Goal: Information Seeking & Learning: Learn about a topic

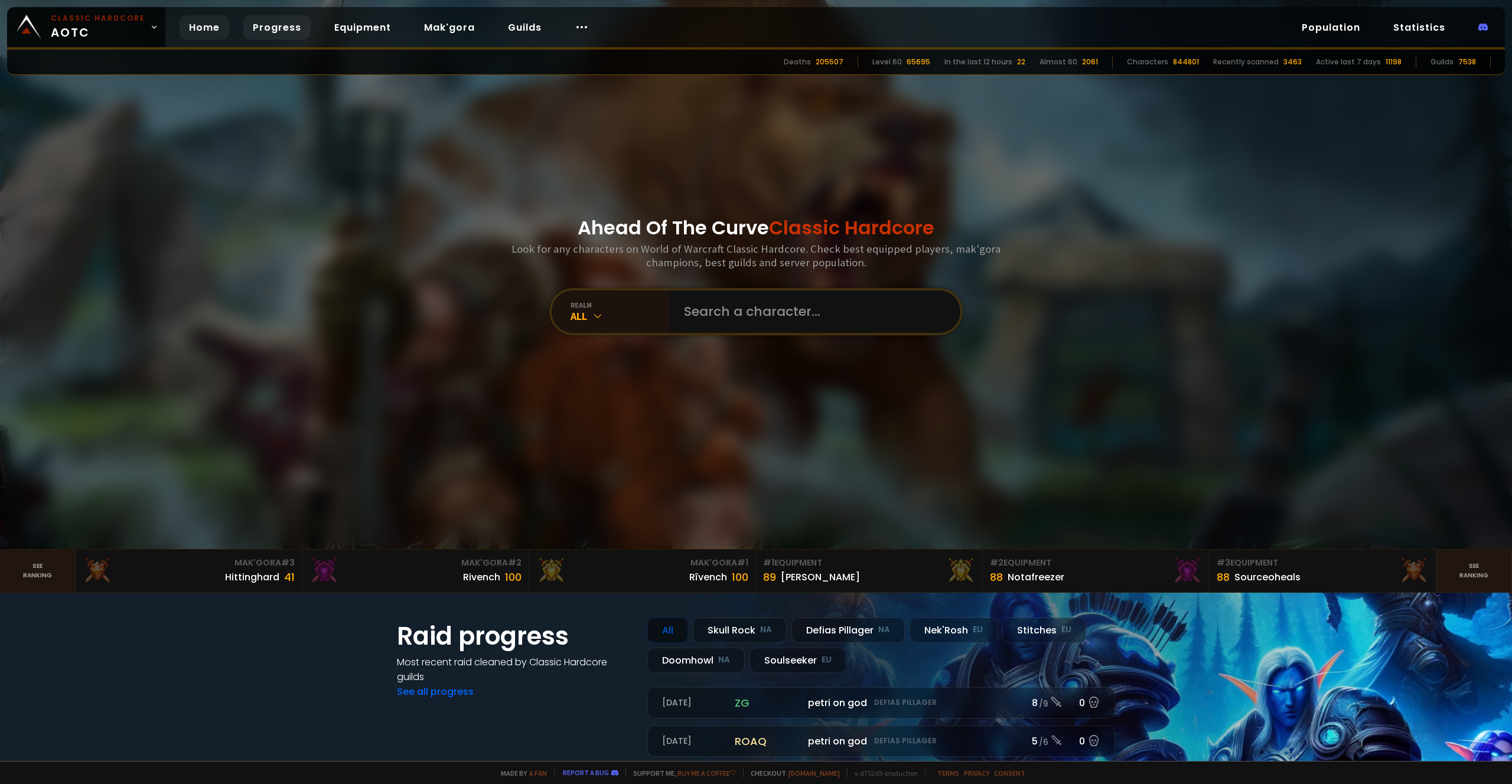
click at [258, 27] on link "Progress" at bounding box center [277, 27] width 68 height 24
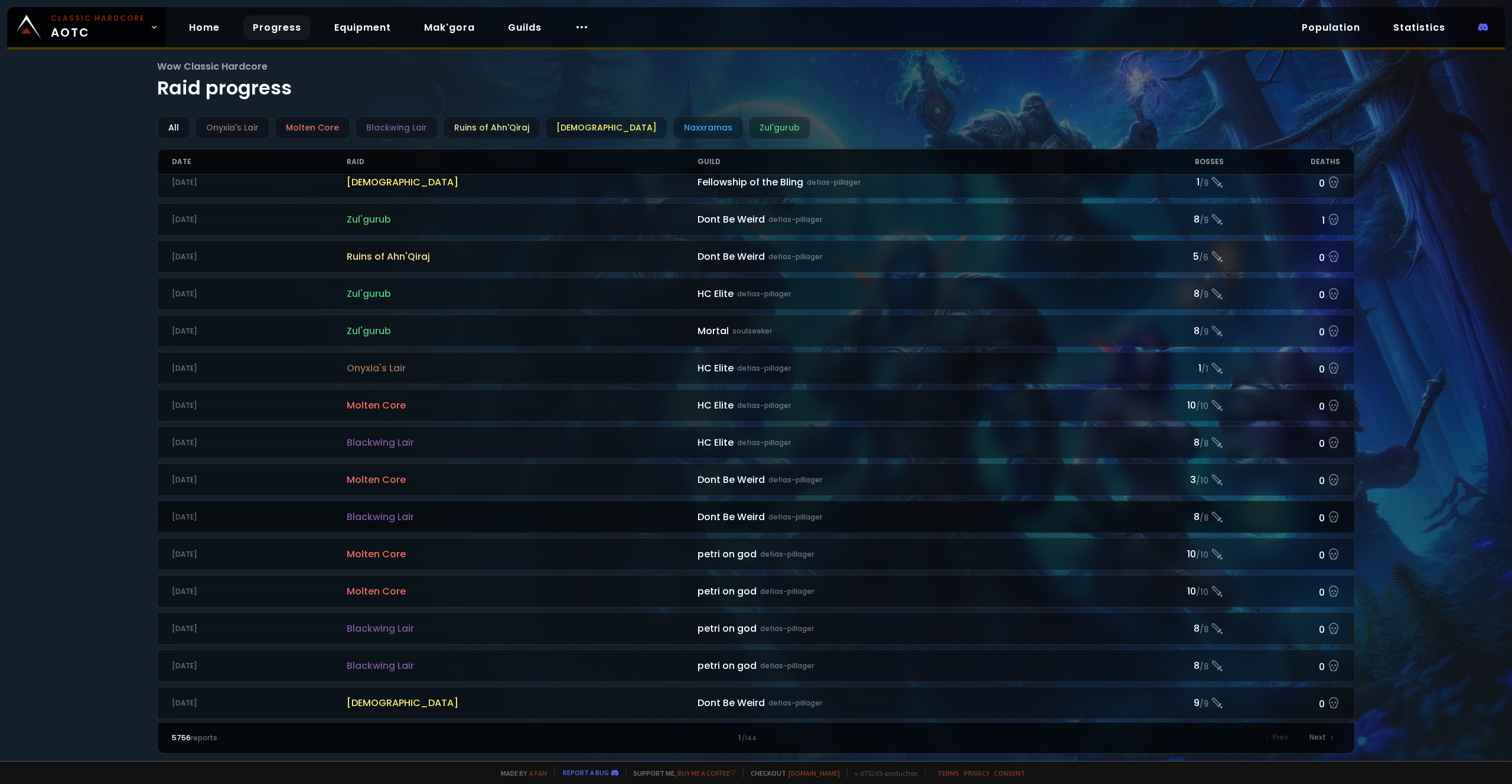
scroll to position [931, 0]
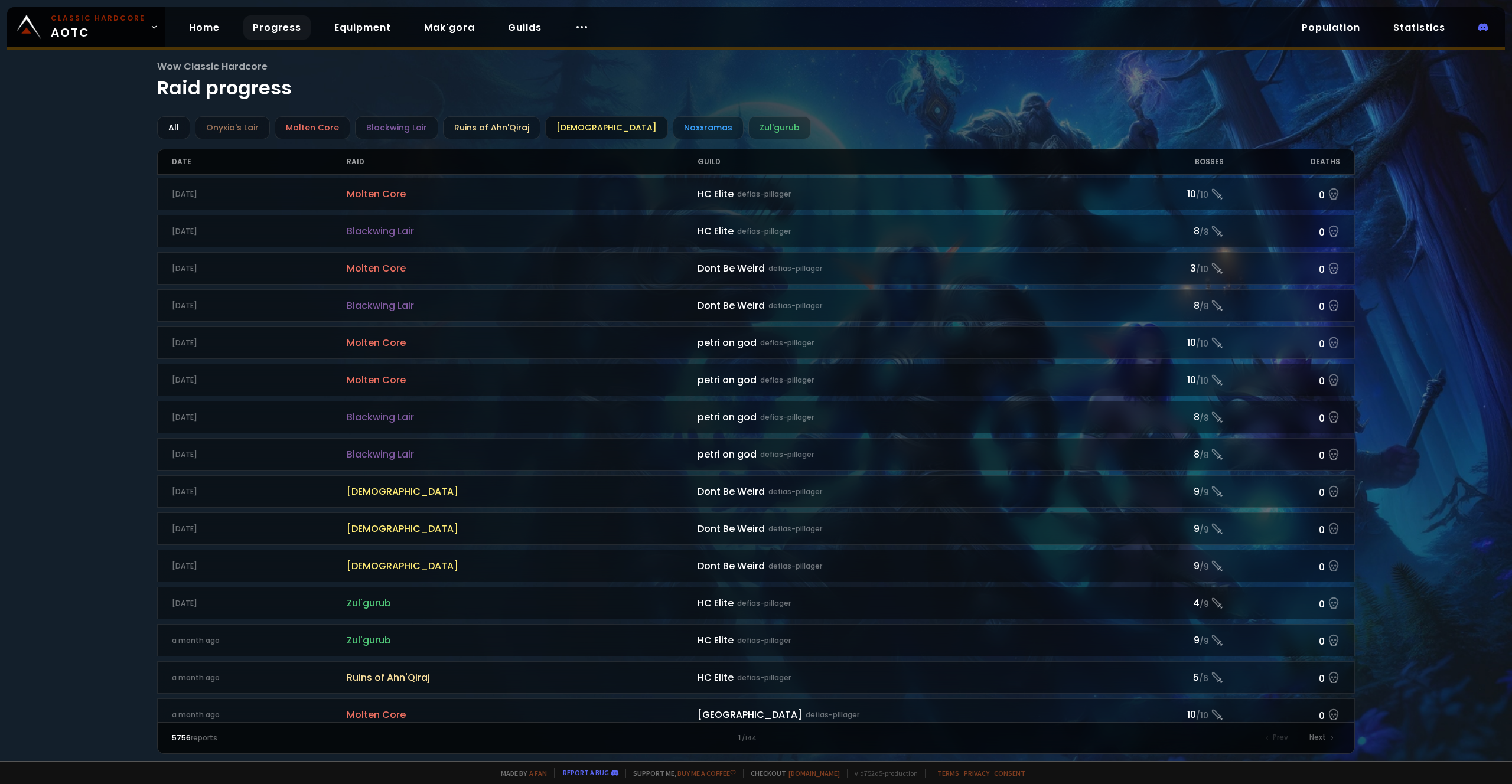
click at [558, 120] on div "[DEMOGRAPHIC_DATA]" at bounding box center [606, 128] width 123 height 23
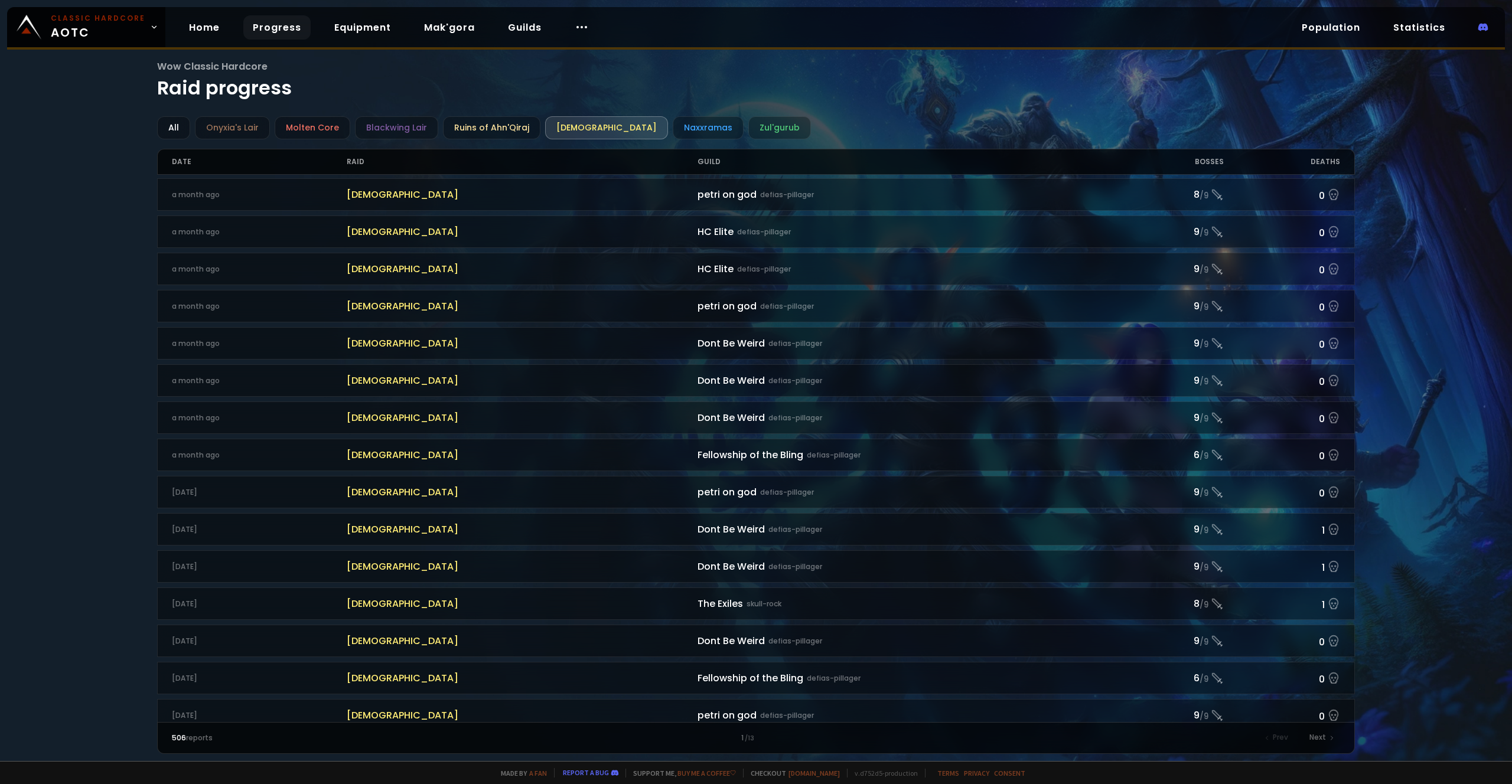
scroll to position [931, 0]
click at [97, 33] on span "Classic Hardcore AOTC" at bounding box center [98, 27] width 94 height 28
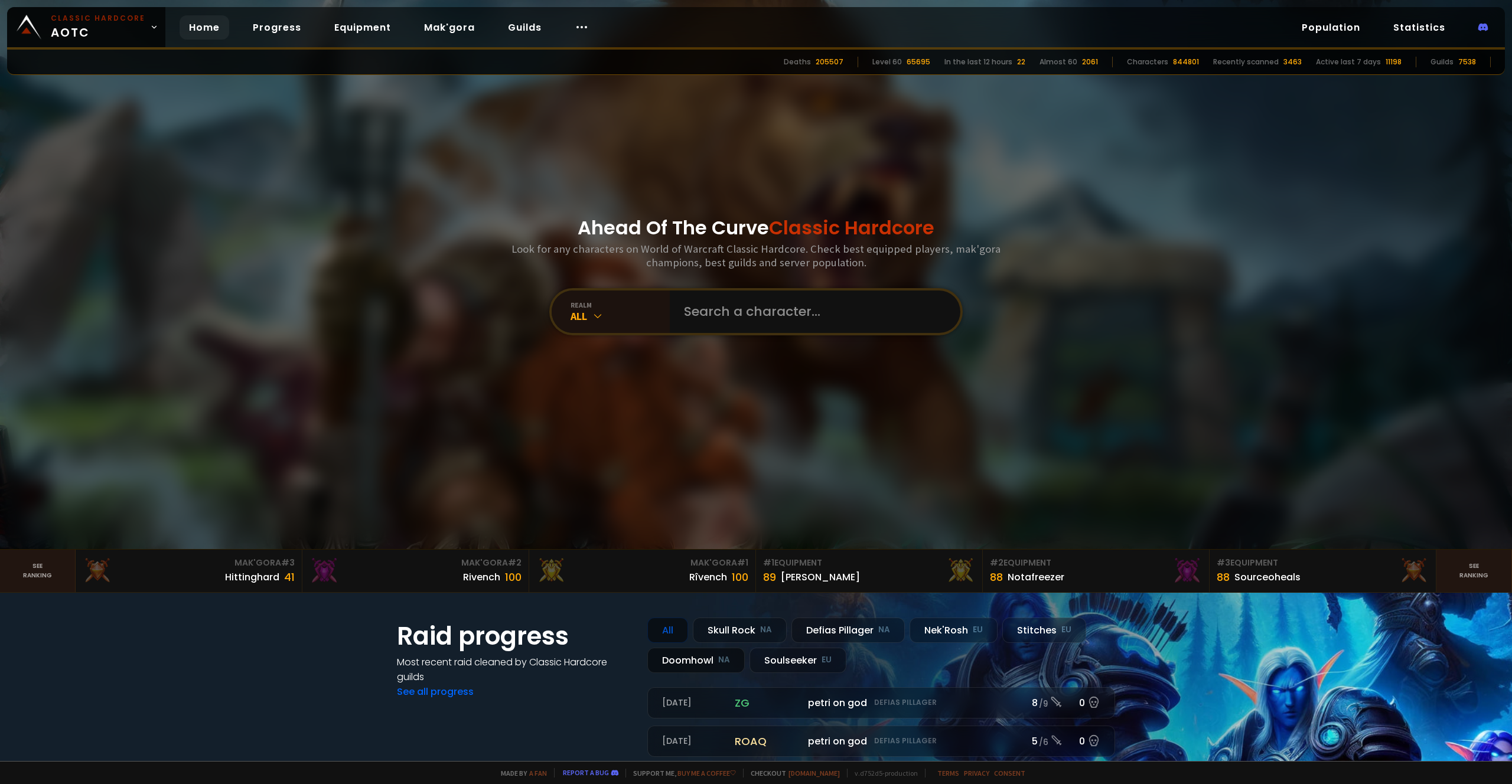
click at [718, 662] on small "NA" at bounding box center [724, 660] width 12 height 12
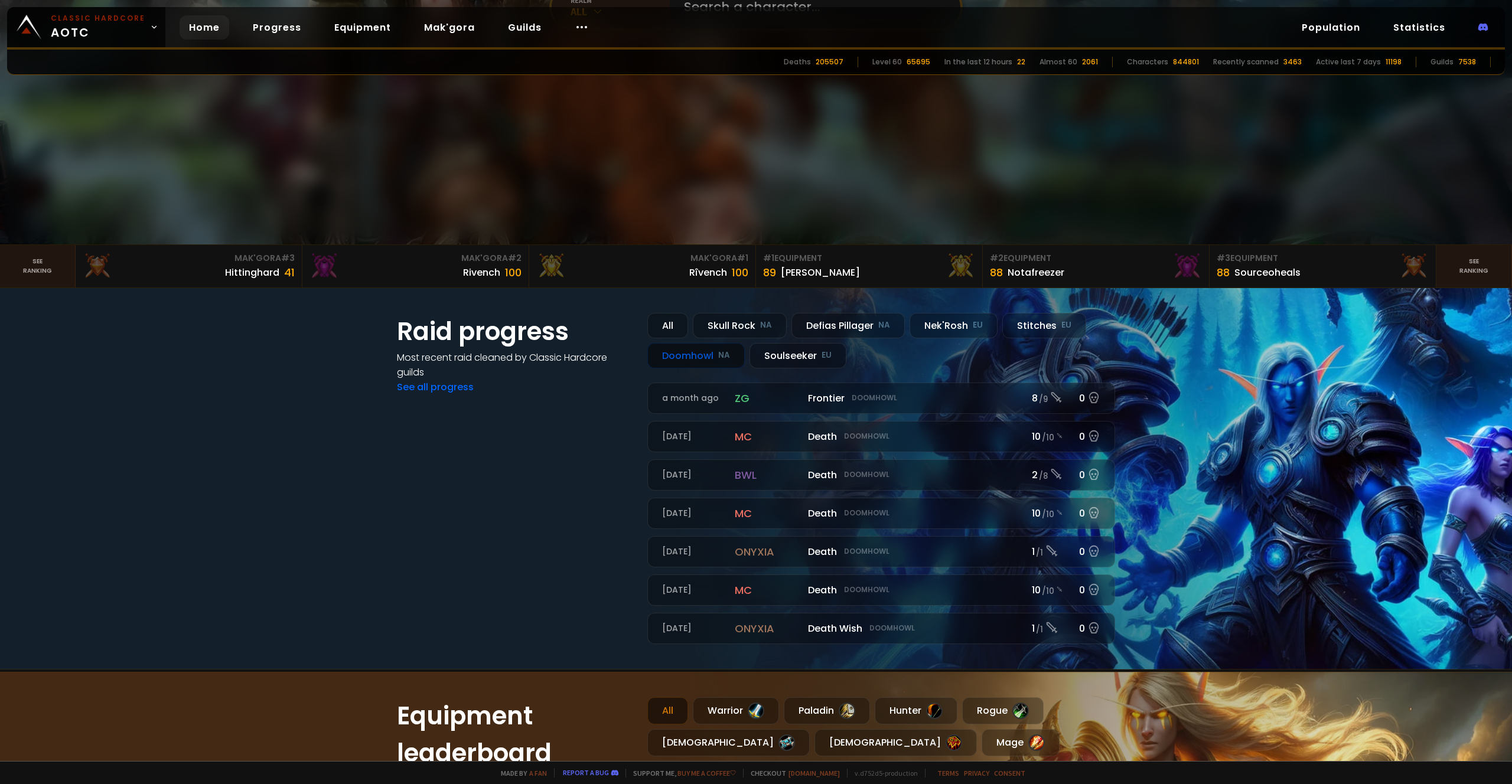
scroll to position [359, 0]
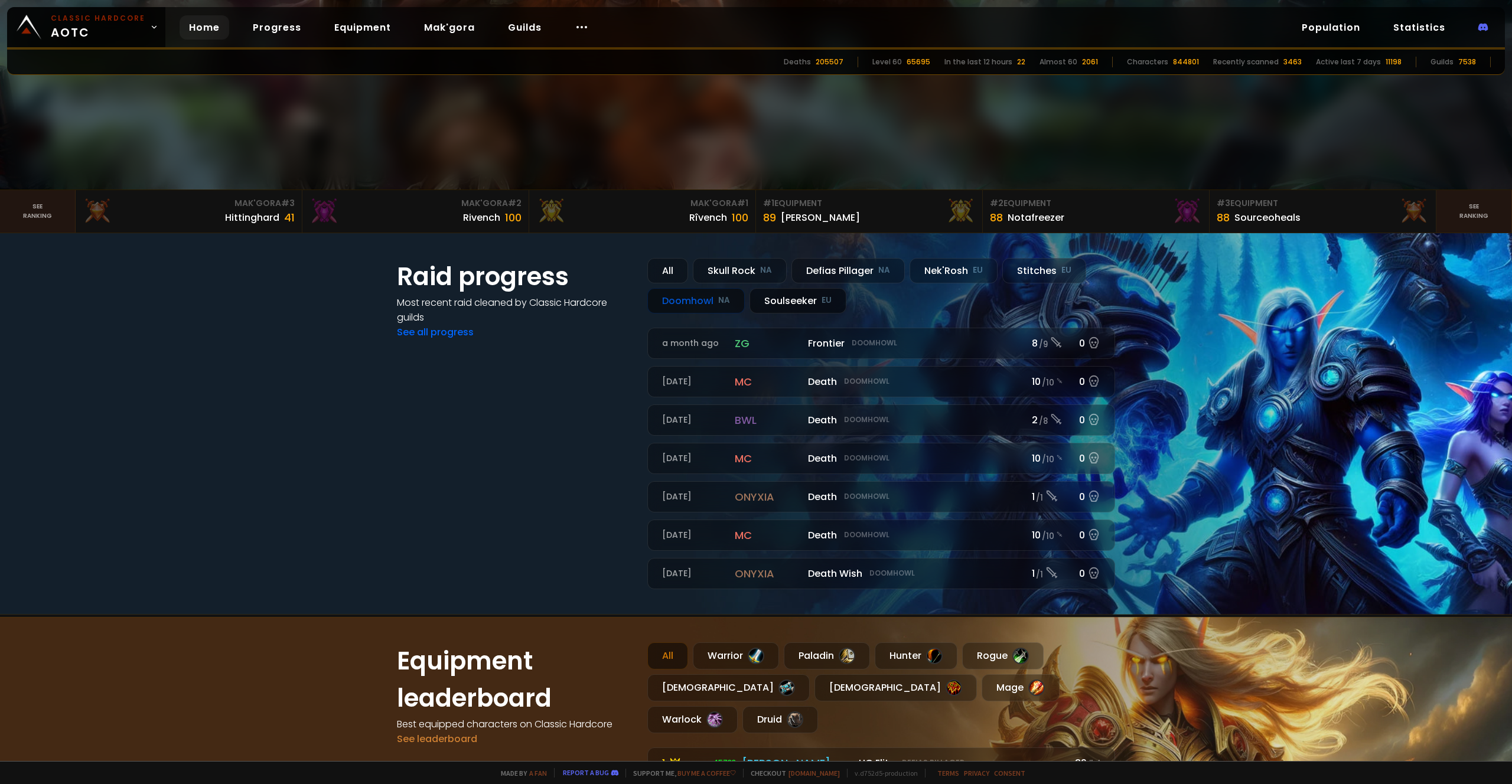
click at [783, 300] on div "Soulseeker EU" at bounding box center [797, 301] width 97 height 25
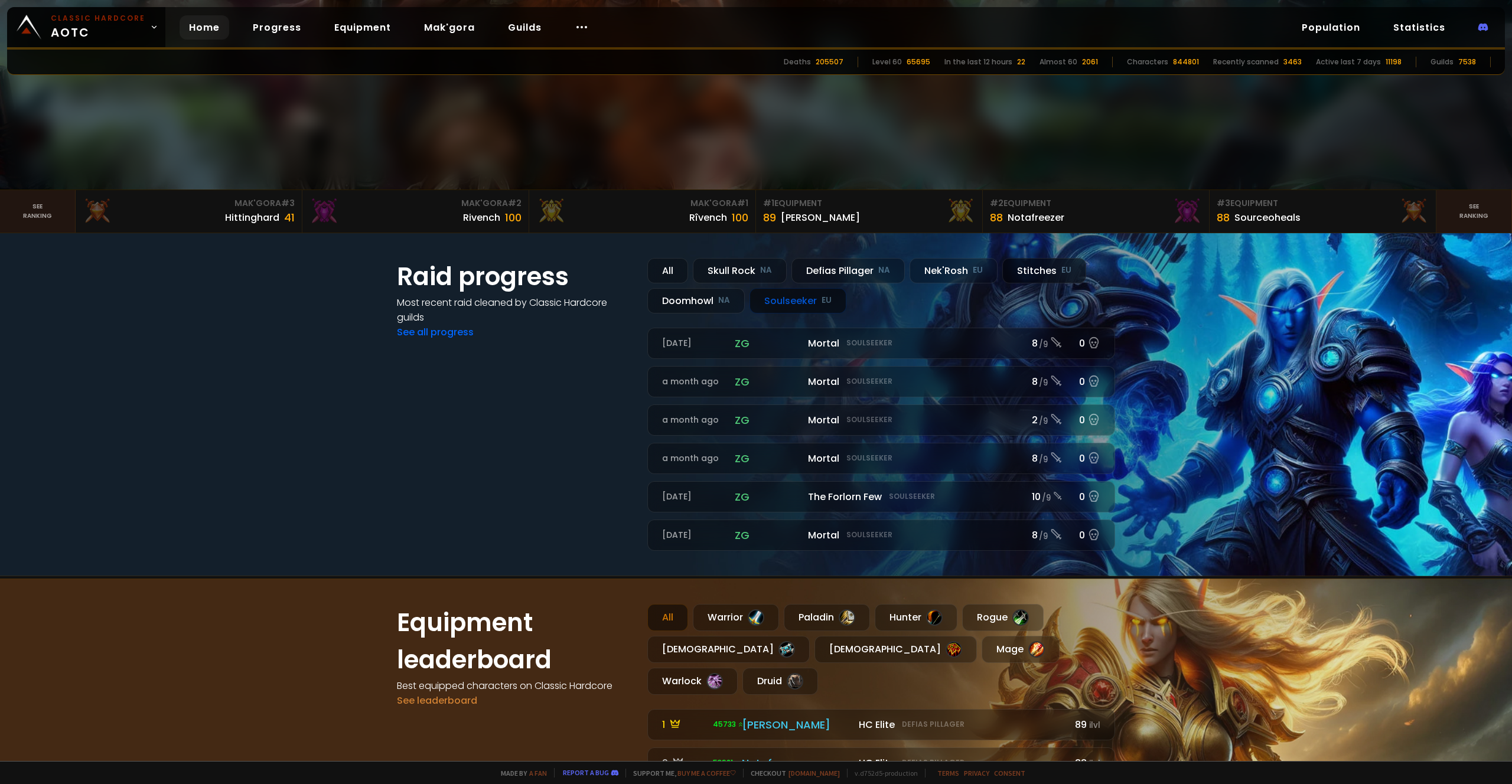
click at [1026, 274] on div "Stitches EU" at bounding box center [1044, 270] width 84 height 25
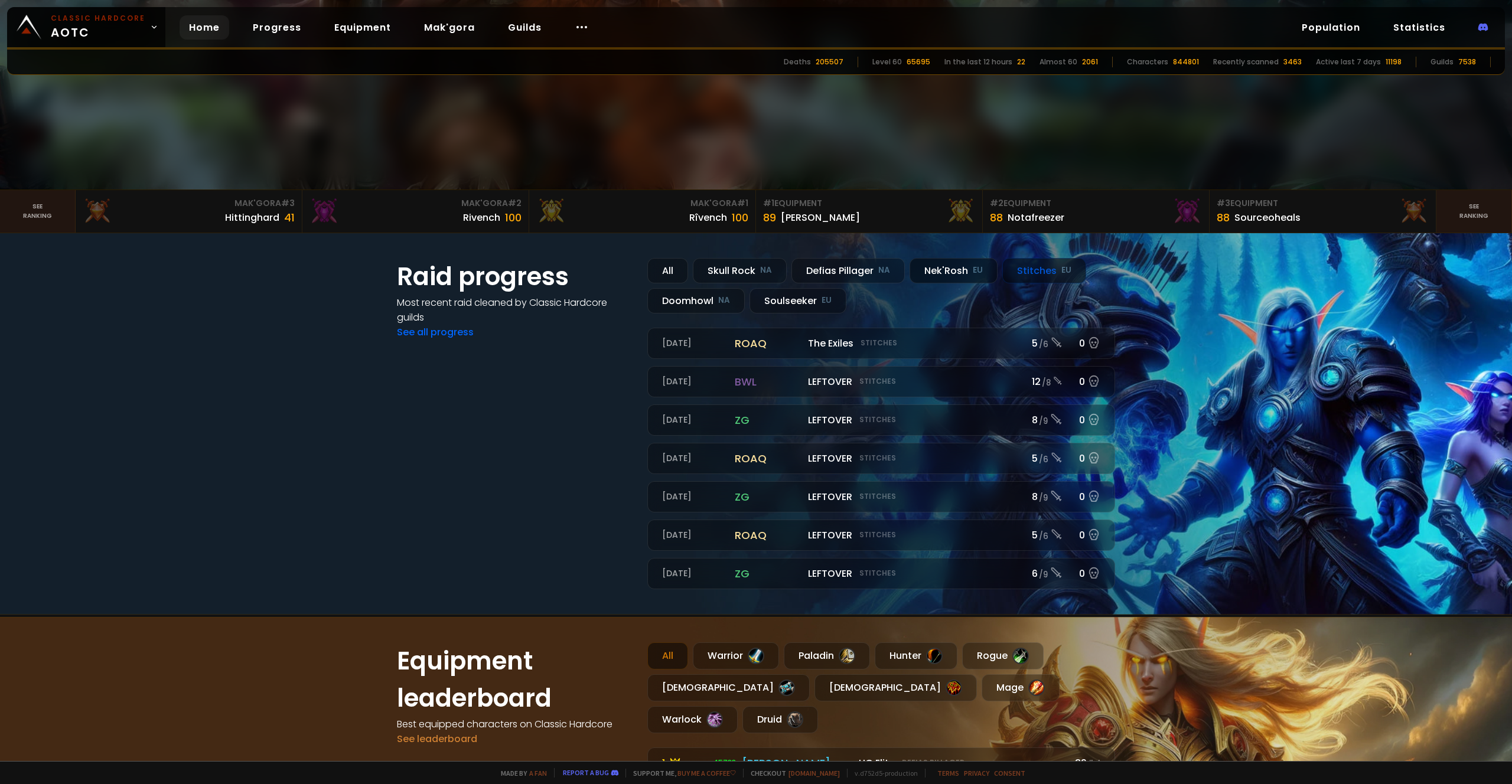
click at [965, 275] on div "Nek'Rosh EU" at bounding box center [953, 270] width 88 height 25
click at [859, 277] on div "Defias Pillager NA" at bounding box center [848, 270] width 113 height 25
click at [763, 267] on small "NA" at bounding box center [766, 270] width 12 height 12
click at [660, 270] on div "All" at bounding box center [667, 270] width 41 height 25
click at [695, 297] on div "Doomhowl NA" at bounding box center [696, 301] width 97 height 25
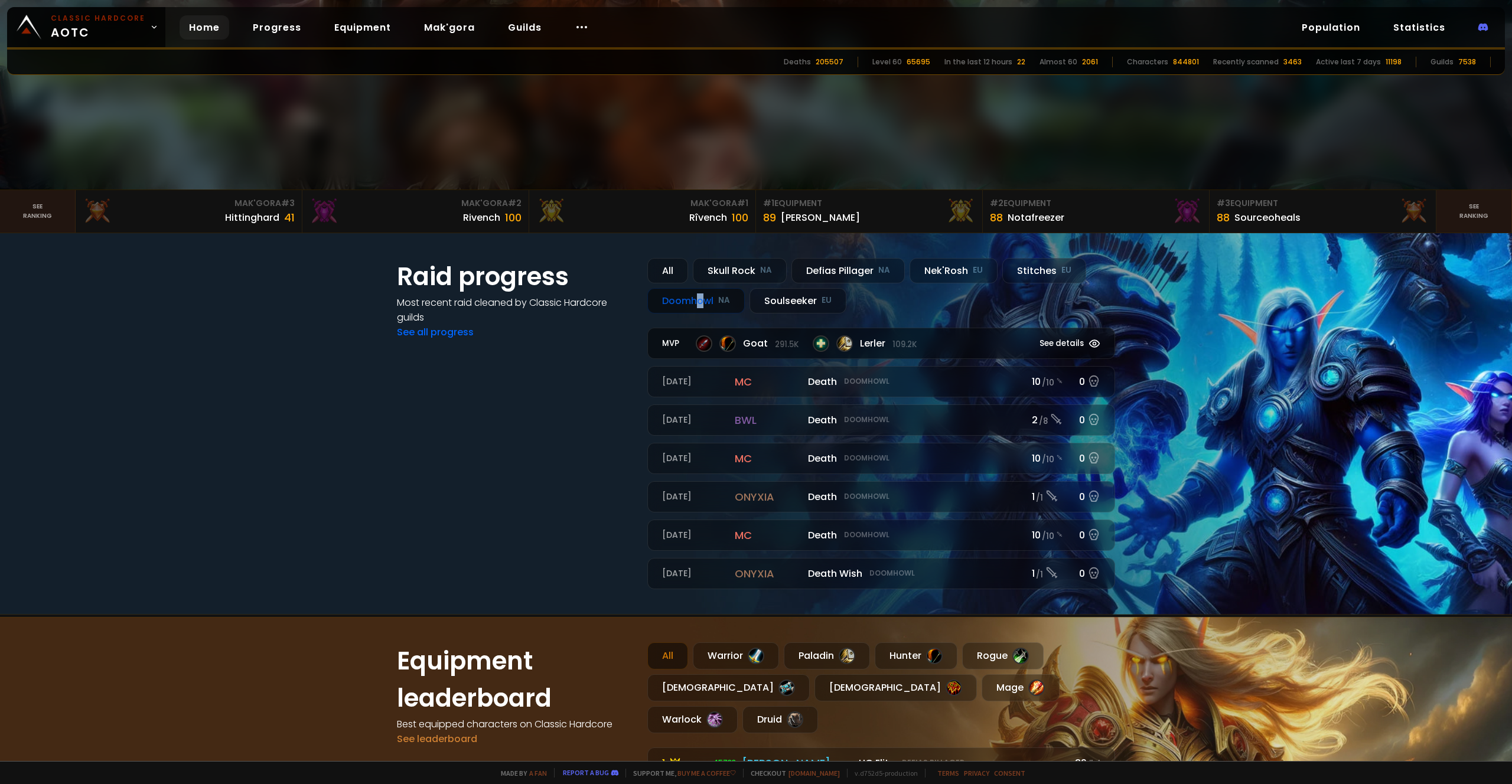
click at [824, 350] on div "MVP Goat 291.5k Lerler 109.2k See details" at bounding box center [881, 343] width 466 height 30
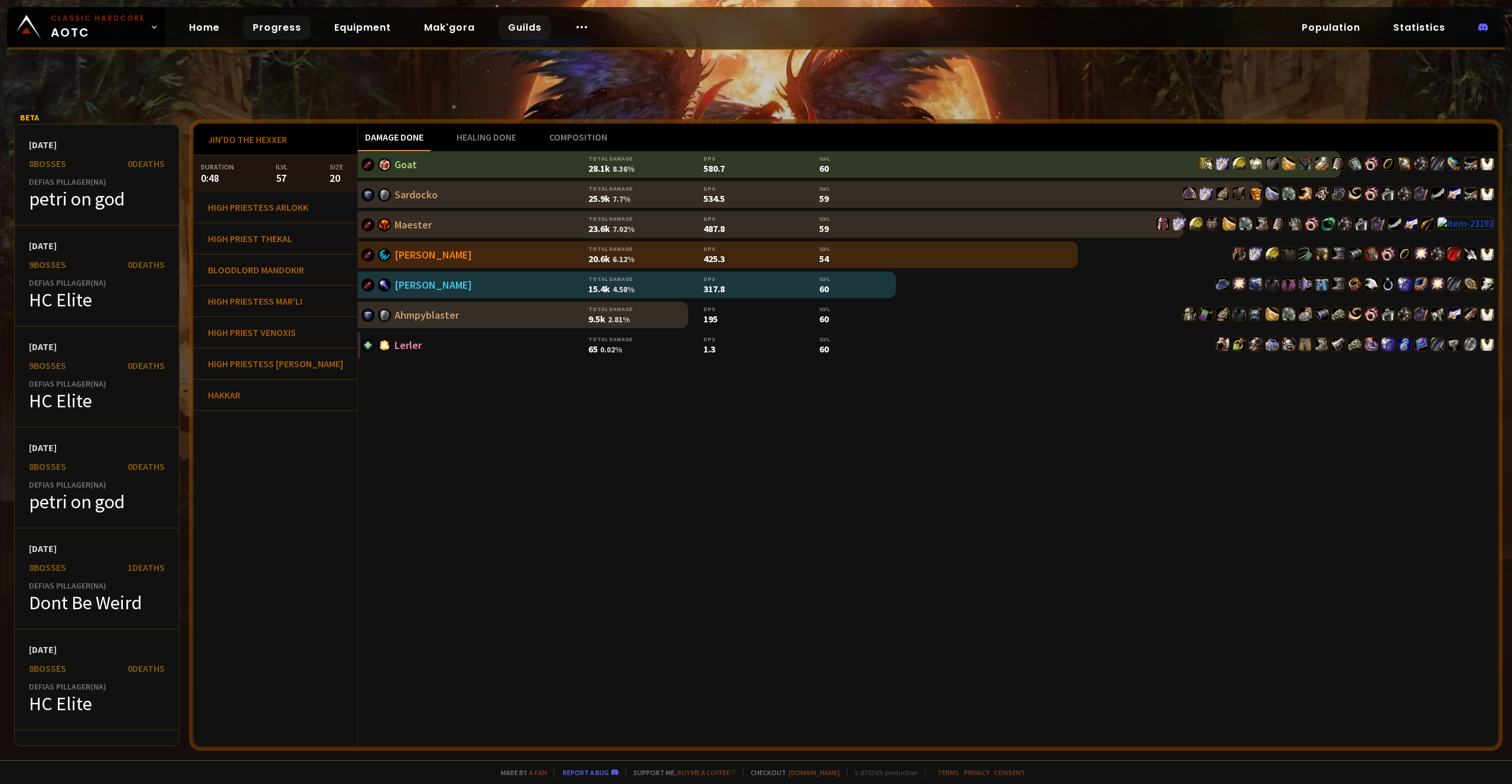
click at [509, 25] on link "Guilds" at bounding box center [524, 27] width 52 height 24
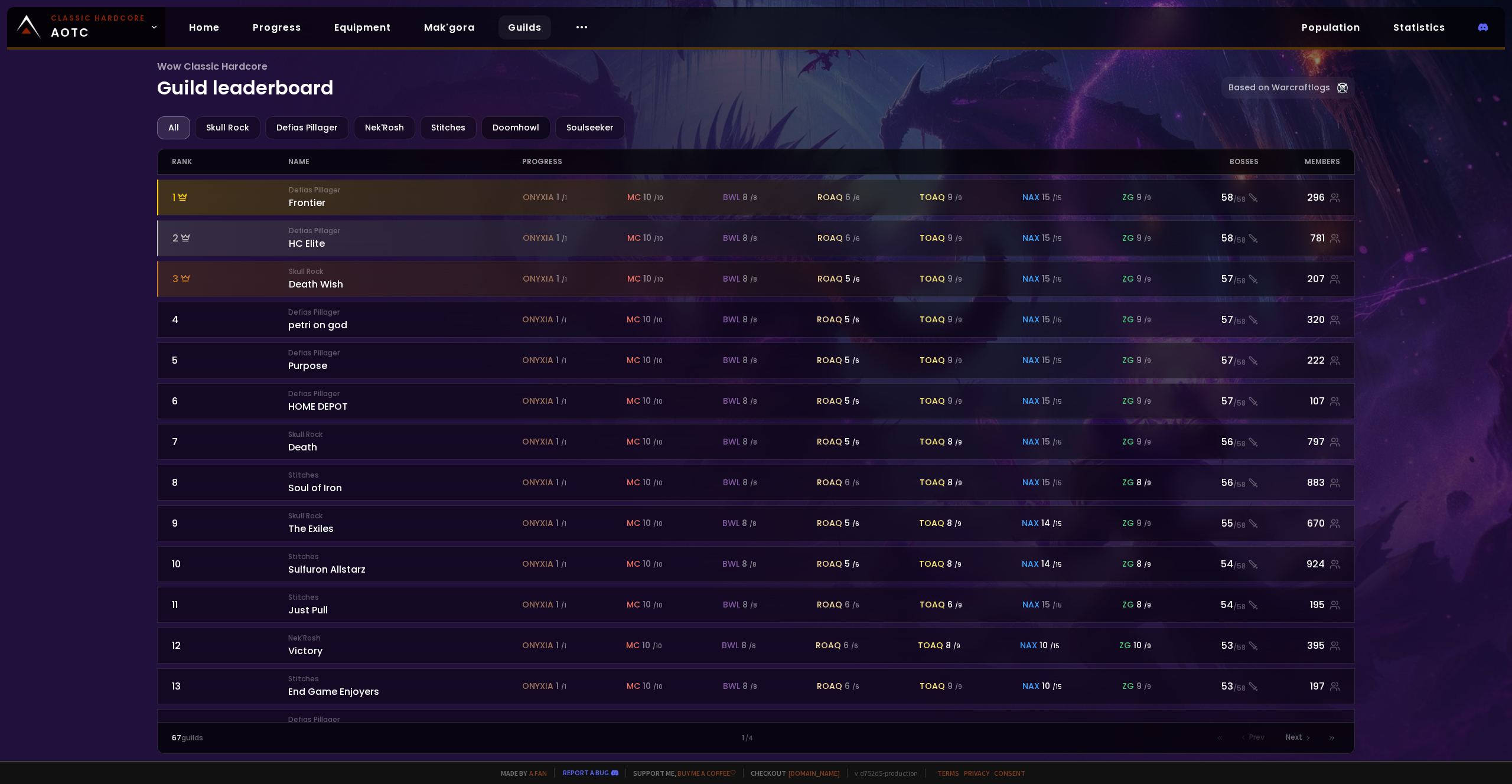
click at [508, 128] on div "Doomhowl" at bounding box center [516, 128] width 69 height 23
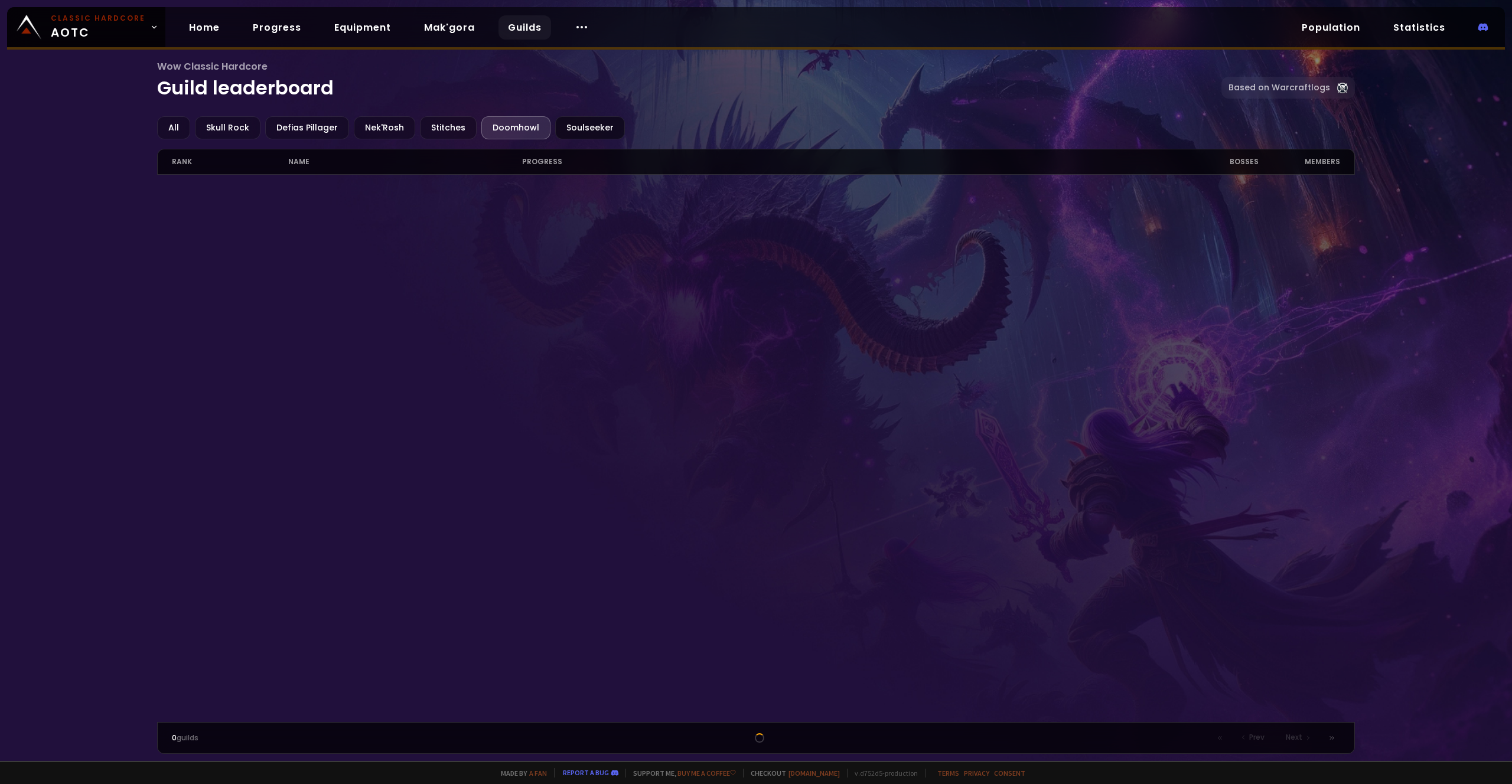
click at [567, 128] on div "Soulseeker" at bounding box center [590, 128] width 70 height 23
click at [450, 125] on div "Stitches" at bounding box center [448, 128] width 57 height 23
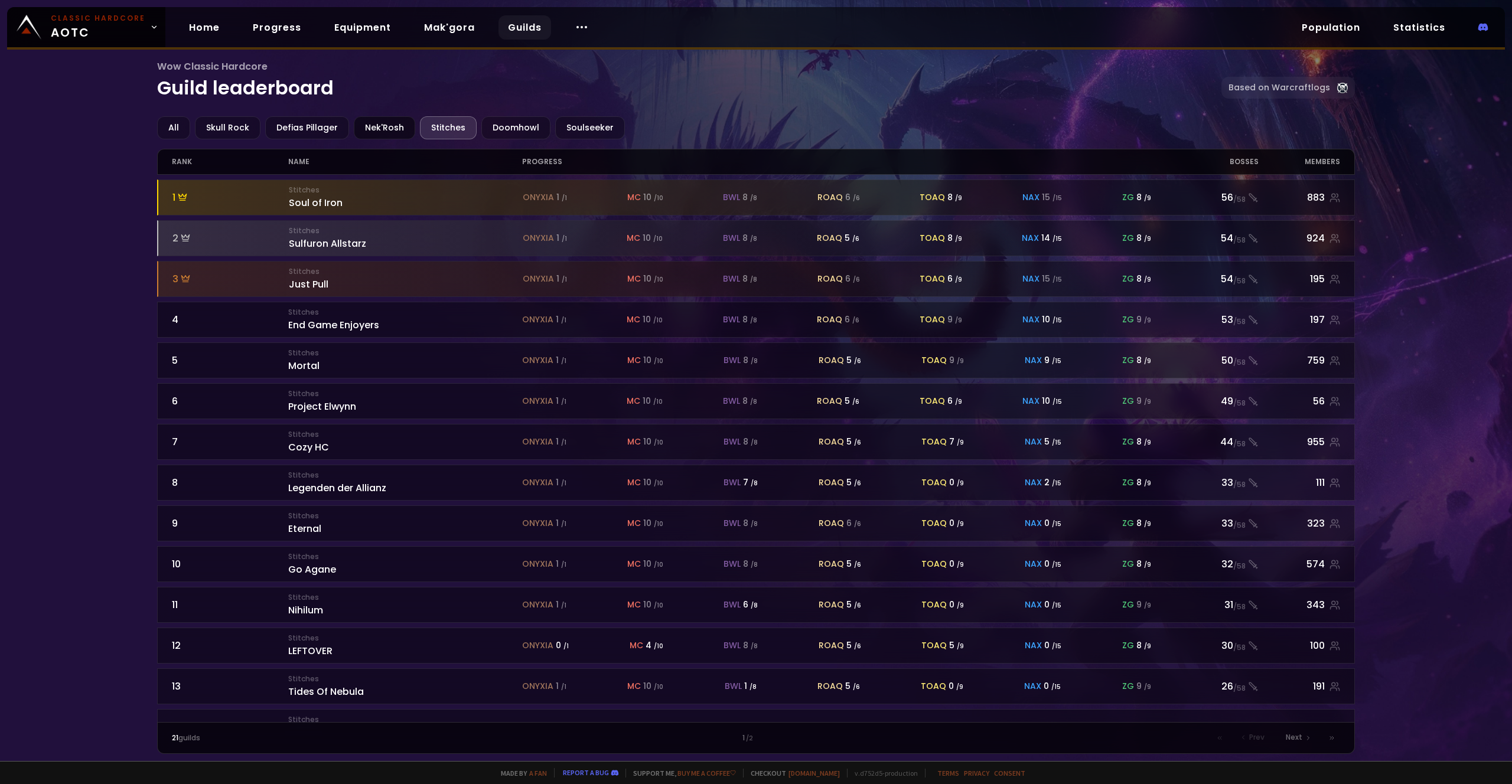
click at [372, 123] on div "Nek'Rosh" at bounding box center [384, 128] width 62 height 23
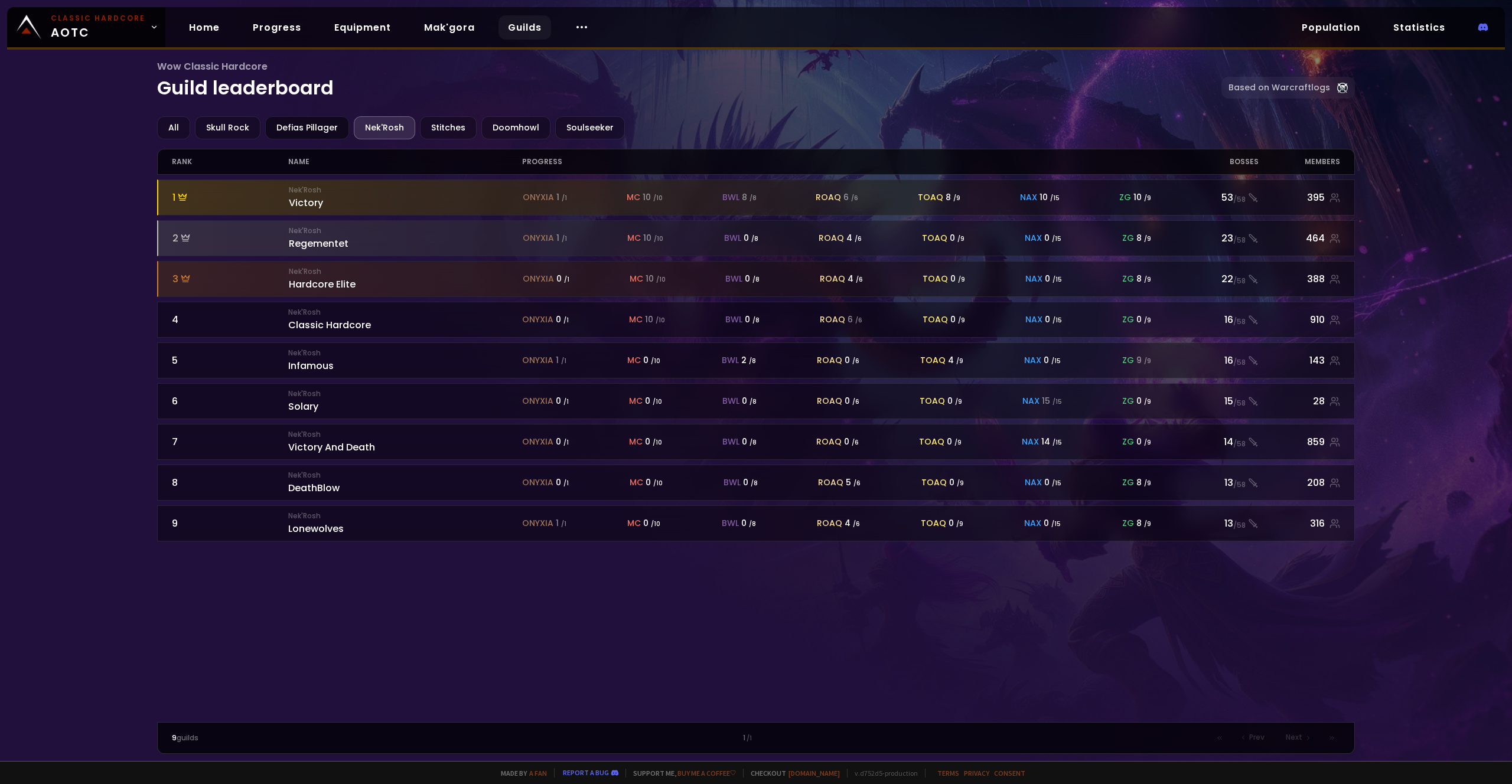
click at [309, 125] on div "Defias Pillager" at bounding box center [306, 128] width 84 height 23
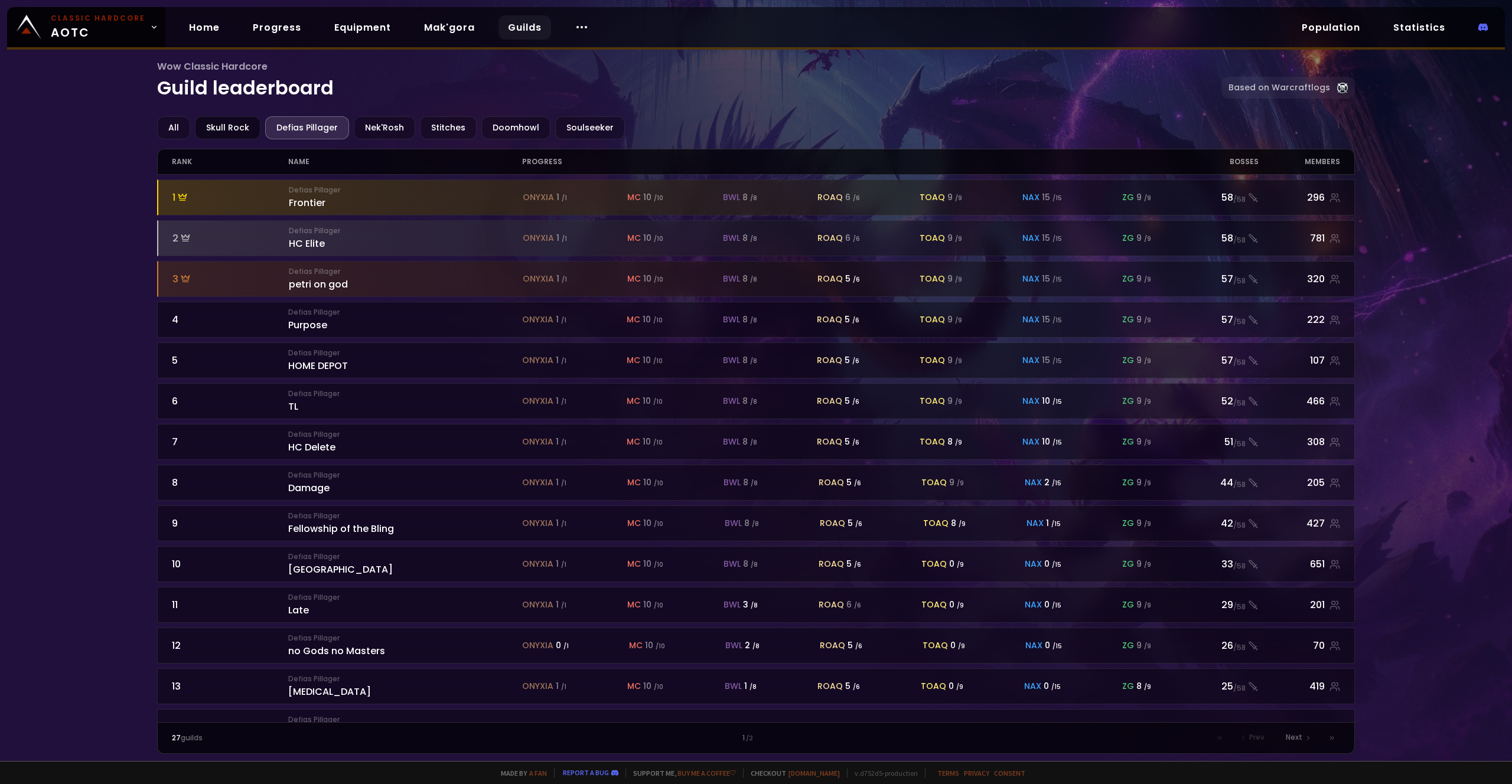
click at [241, 134] on div "Skull Rock" at bounding box center [227, 128] width 65 height 23
